Goal: Find specific page/section: Find specific page/section

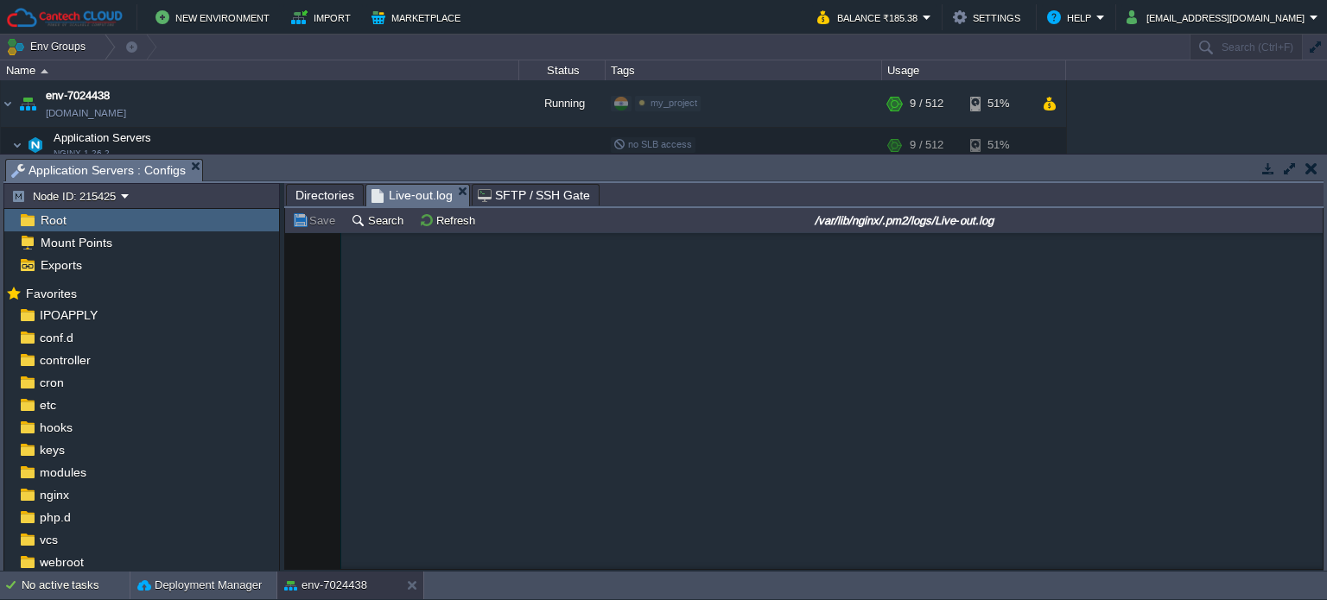
scroll to position [1036, 0]
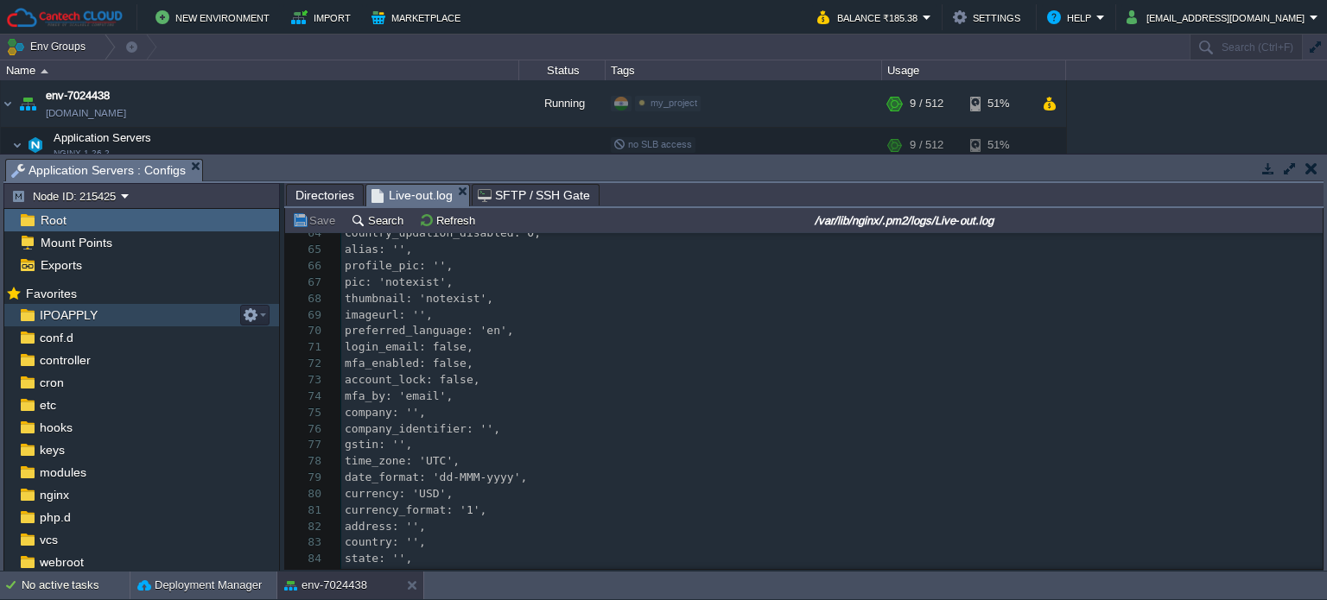
click at [48, 319] on span "IPOAPPLY" at bounding box center [68, 315] width 64 height 16
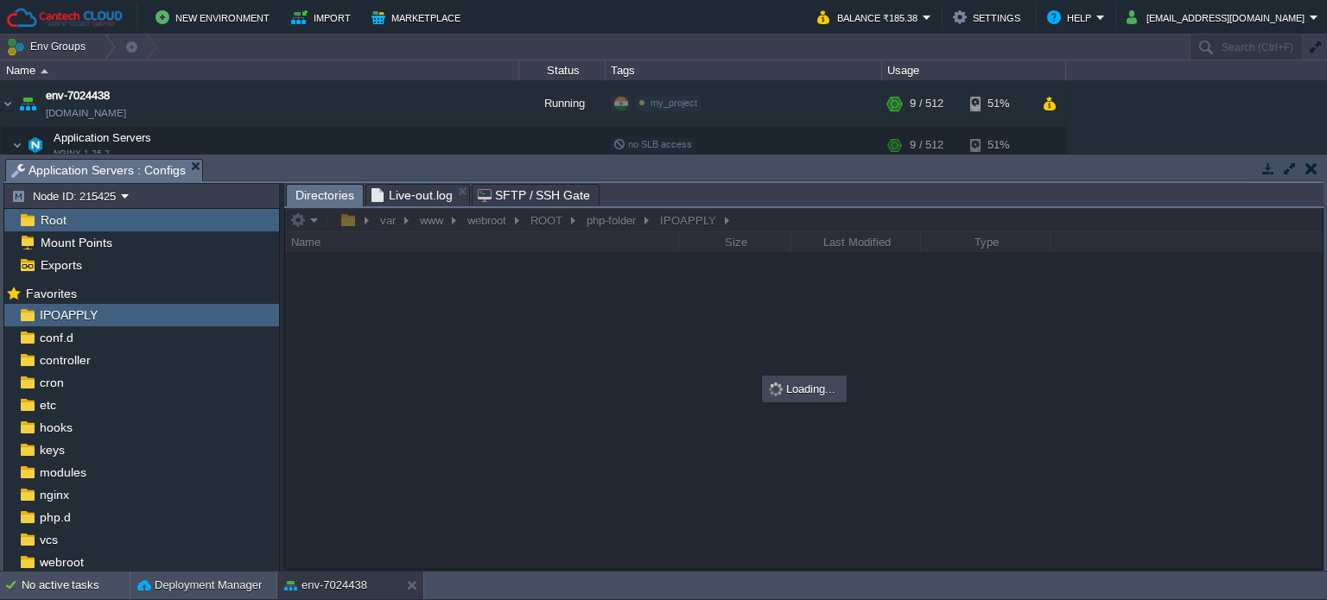
click at [452, 187] on em "Live-out.log" at bounding box center [420, 195] width 98 height 21
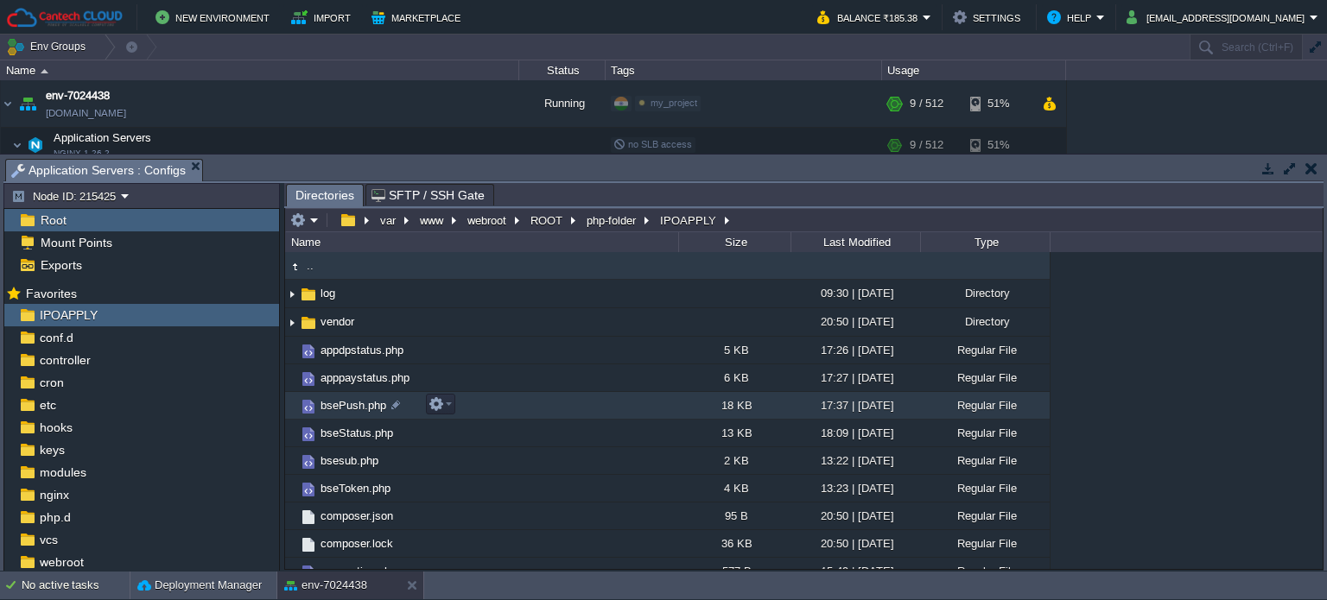
click at [359, 407] on span "bsePush.php" at bounding box center [353, 405] width 71 height 15
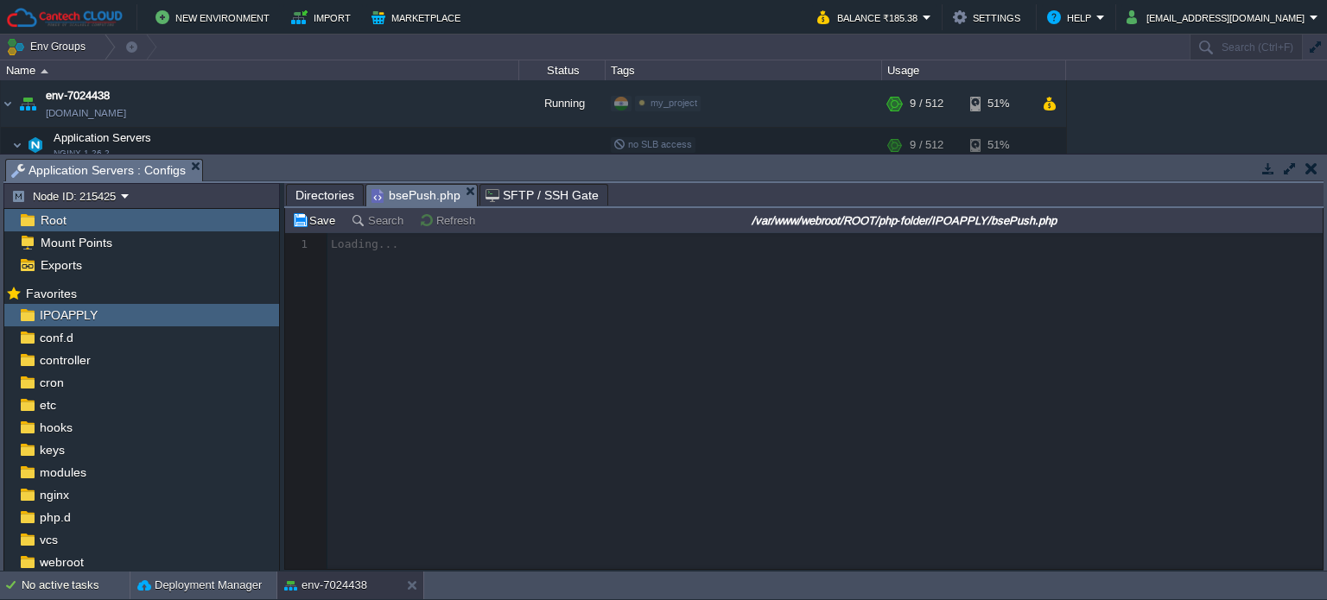
drag, startPoint x: 314, startPoint y: 194, endPoint x: 328, endPoint y: 270, distance: 77.2
click at [314, 193] on span "Directories" at bounding box center [324, 195] width 59 height 21
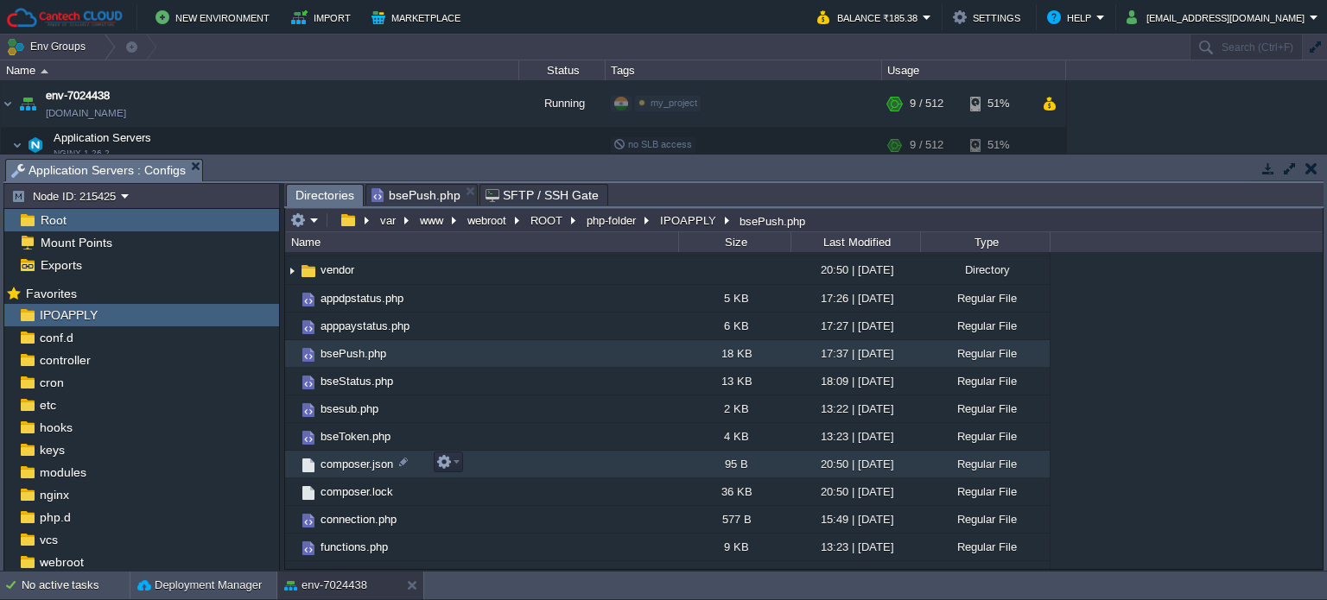
scroll to position [173, 0]
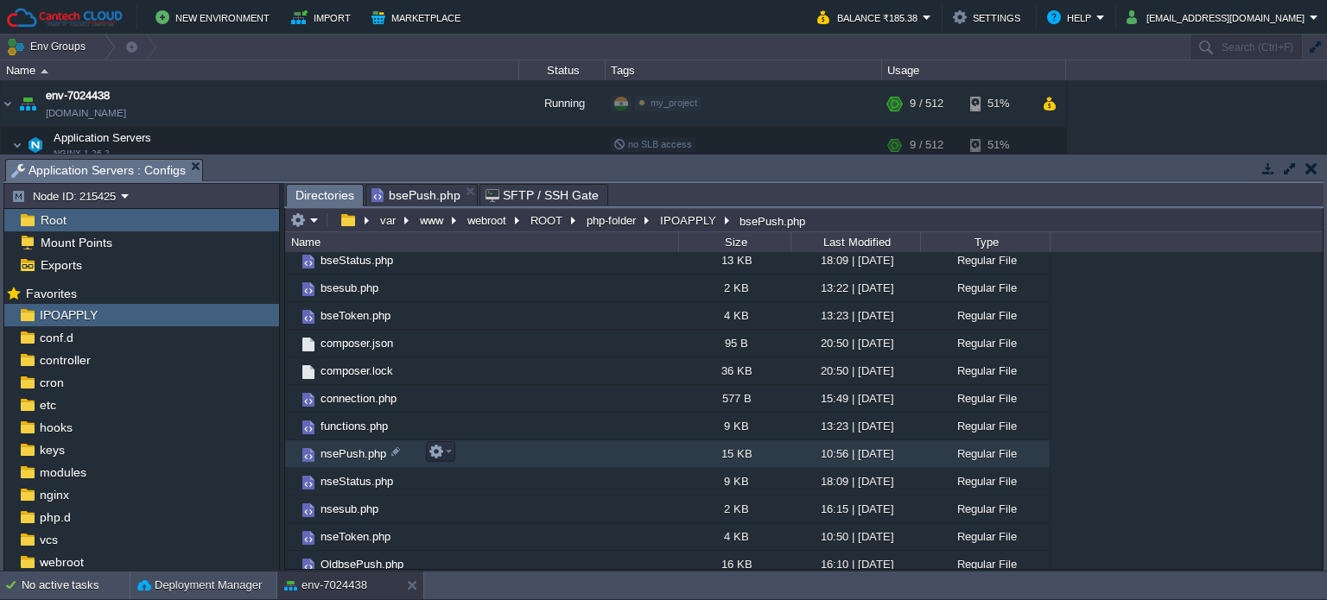
click at [346, 447] on span "nsePush.php" at bounding box center [353, 454] width 71 height 15
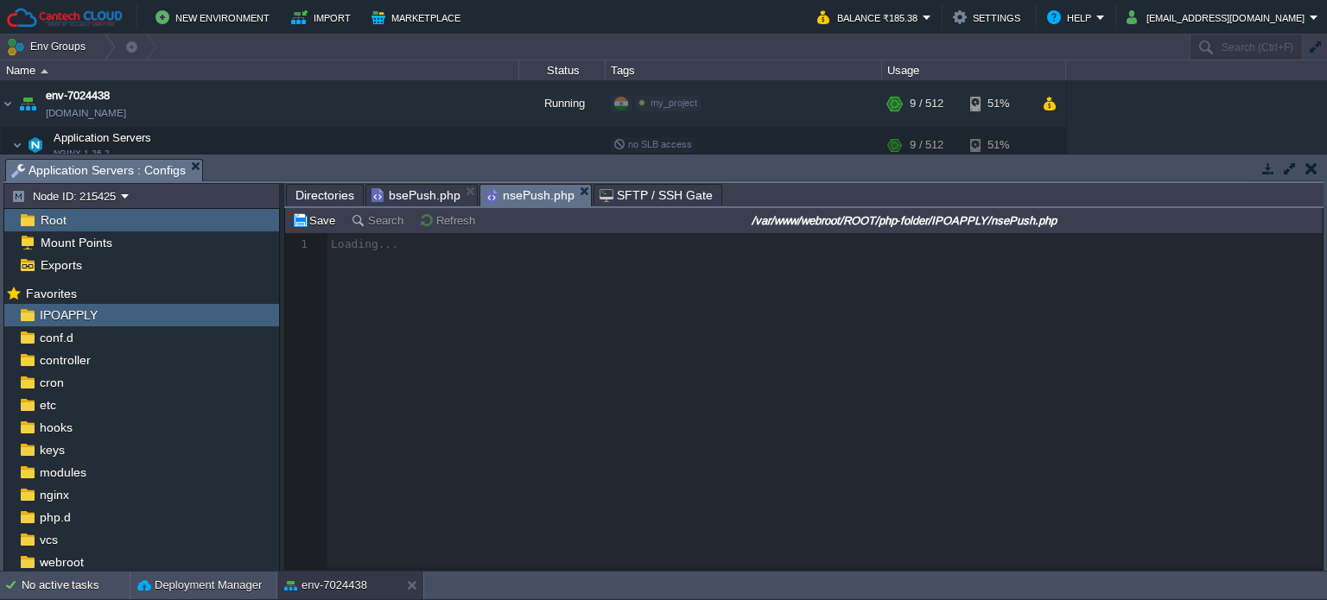
click at [394, 201] on span "bsePush.php" at bounding box center [415, 195] width 89 height 21
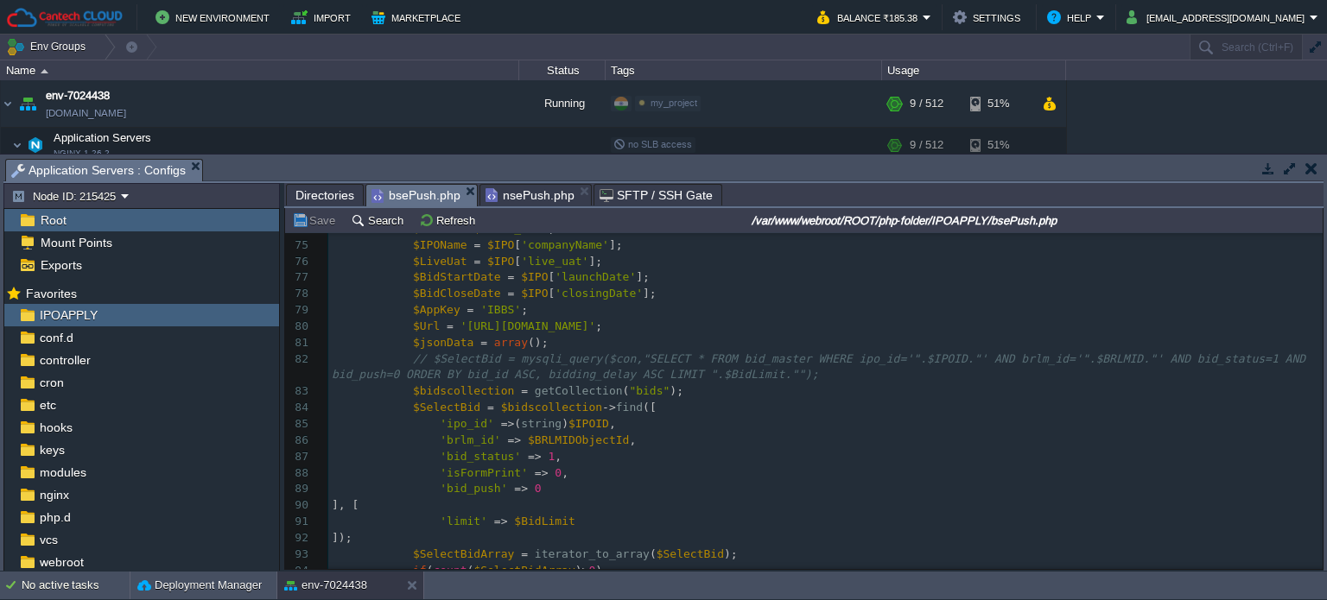
scroll to position [1209, 0]
click at [527, 193] on span "nsePush.php" at bounding box center [529, 195] width 89 height 21
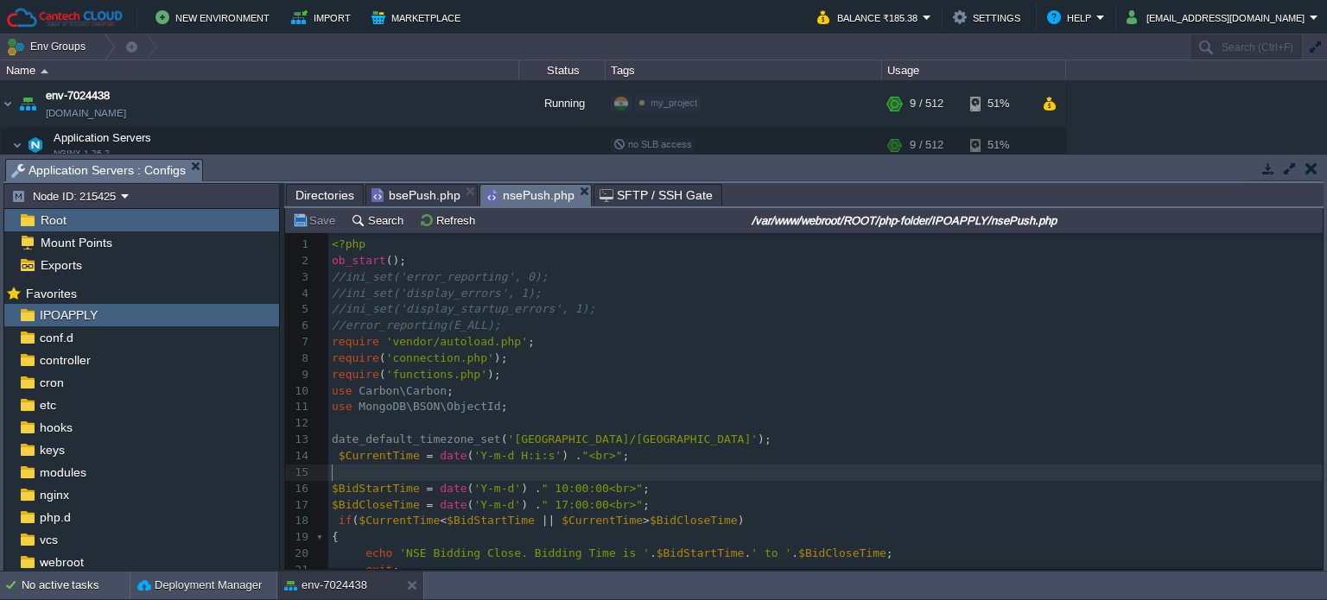
click at [454, 470] on pre "​" at bounding box center [825, 473] width 994 height 16
